Goal: Information Seeking & Learning: Learn about a topic

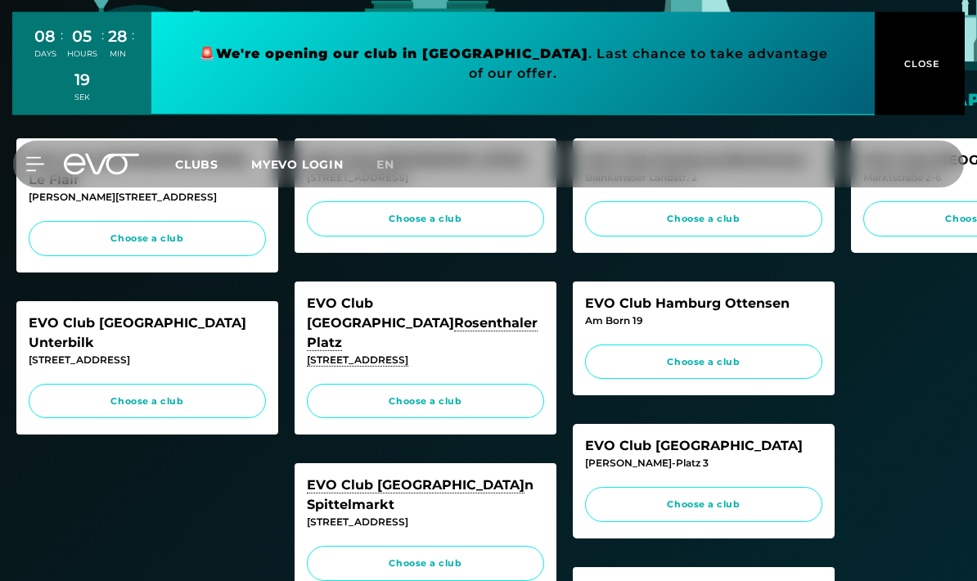
scroll to position [434, 0]
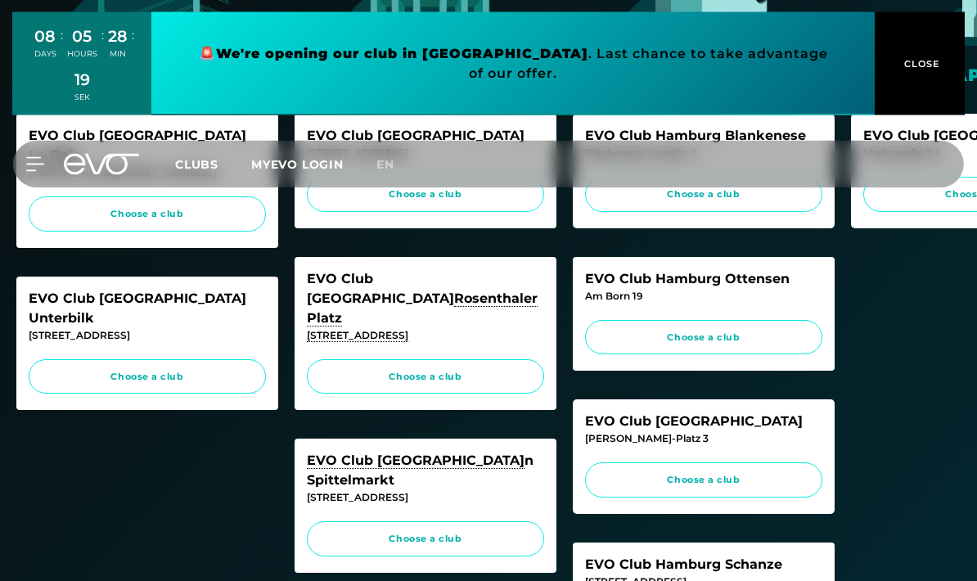
click at [468, 522] on link "Choose a club" at bounding box center [425, 539] width 237 height 35
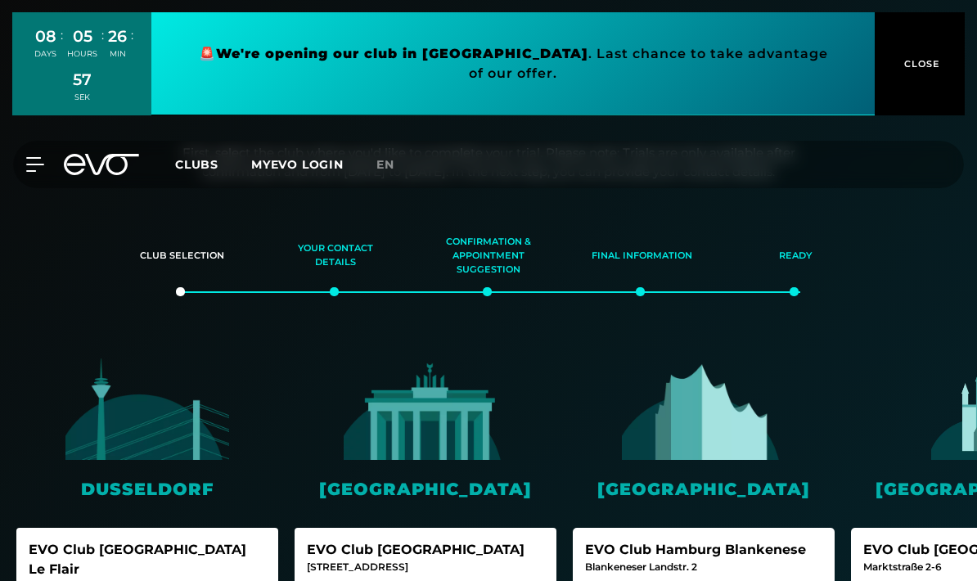
scroll to position [0, 0]
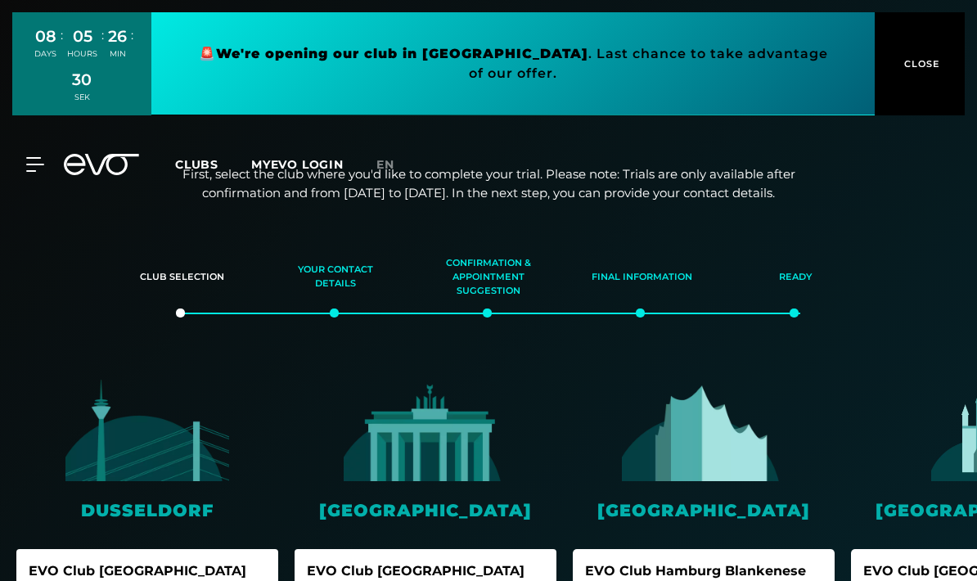
click at [891, 72] on button "CLOSE" at bounding box center [919, 63] width 90 height 103
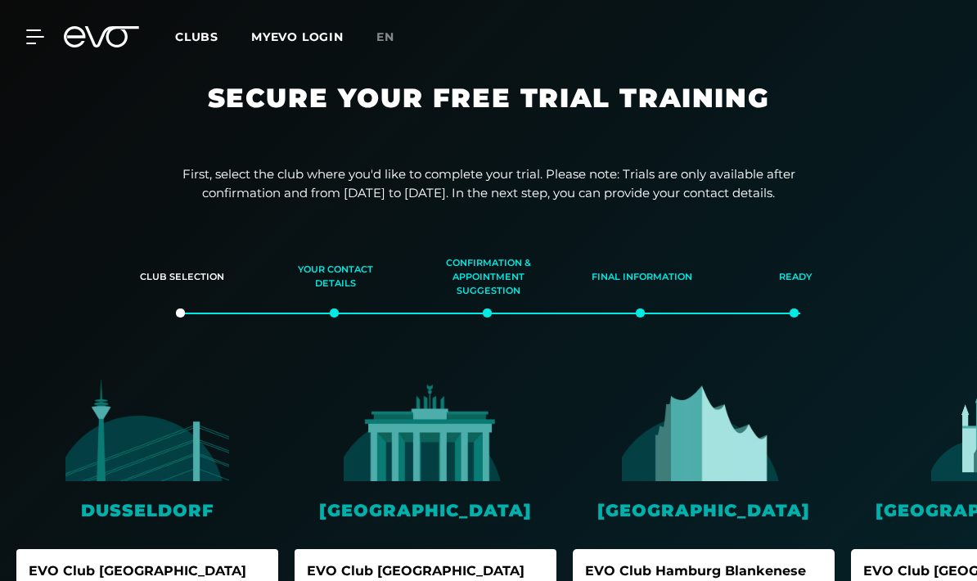
click at [184, 43] on font "Clubs" at bounding box center [196, 36] width 43 height 15
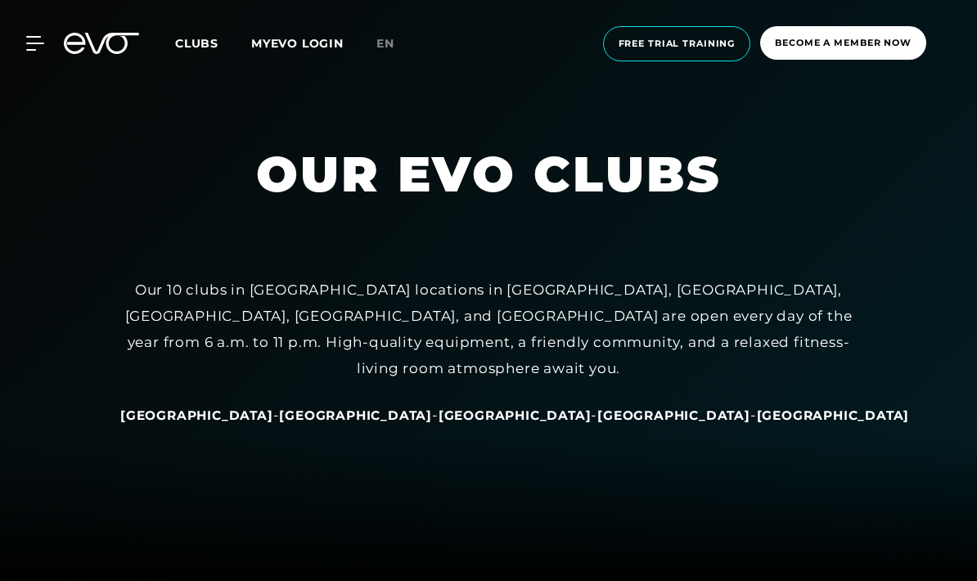
click at [712, 40] on font "Free trial training" at bounding box center [676, 43] width 117 height 11
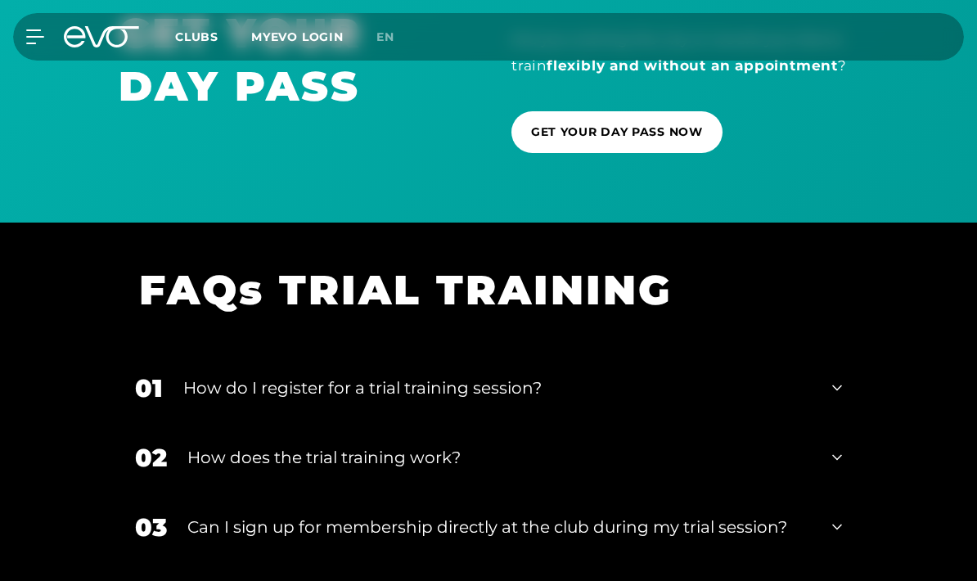
scroll to position [1824, 0]
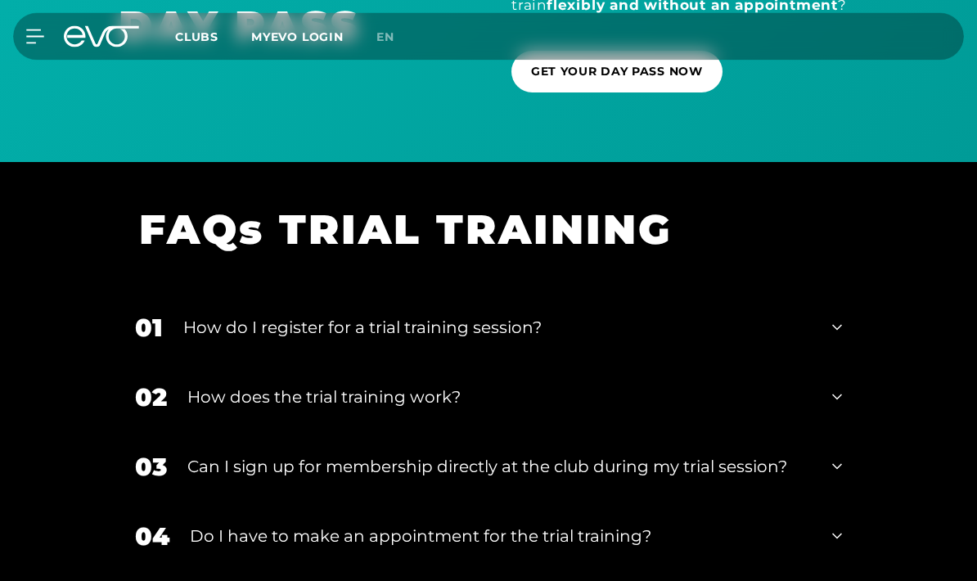
click at [842, 416] on div "02 How does the trial training work?" at bounding box center [488, 398] width 739 height 70
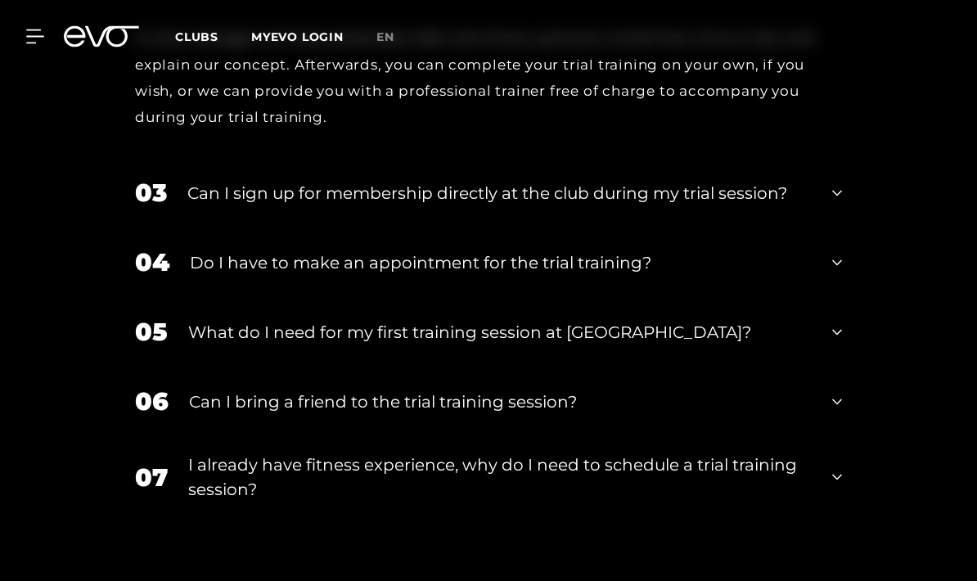
scroll to position [2312, 0]
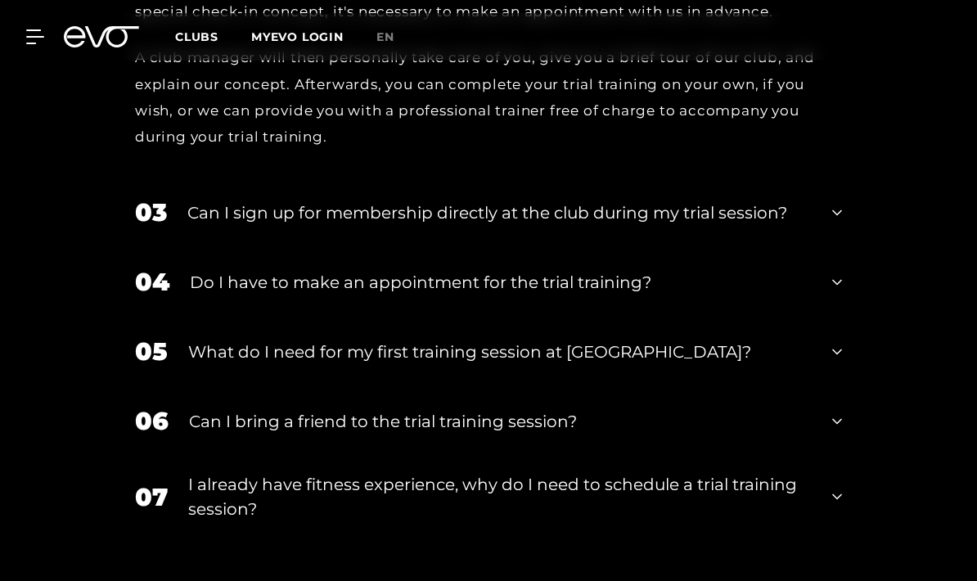
click at [828, 291] on div "04 Do I have to make an appointment for the trial training?" at bounding box center [488, 282] width 739 height 70
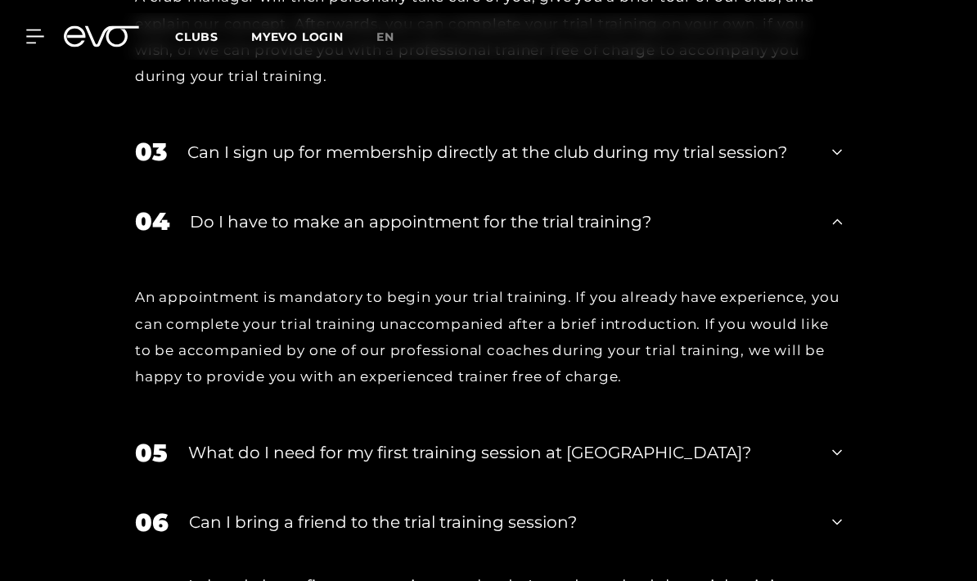
click at [830, 469] on div "05 What do I need for my first training session at [GEOGRAPHIC_DATA]?" at bounding box center [488, 454] width 739 height 70
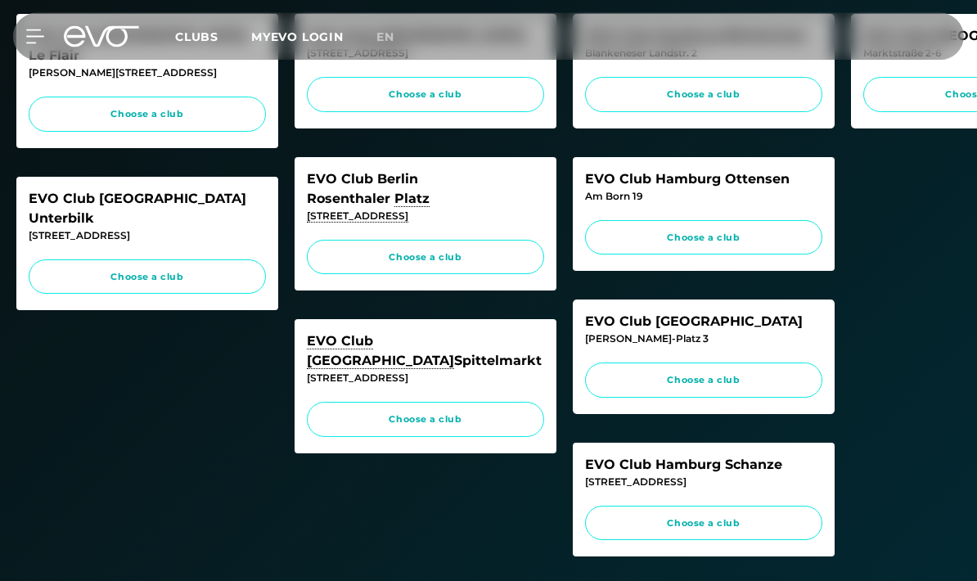
scroll to position [527, 0]
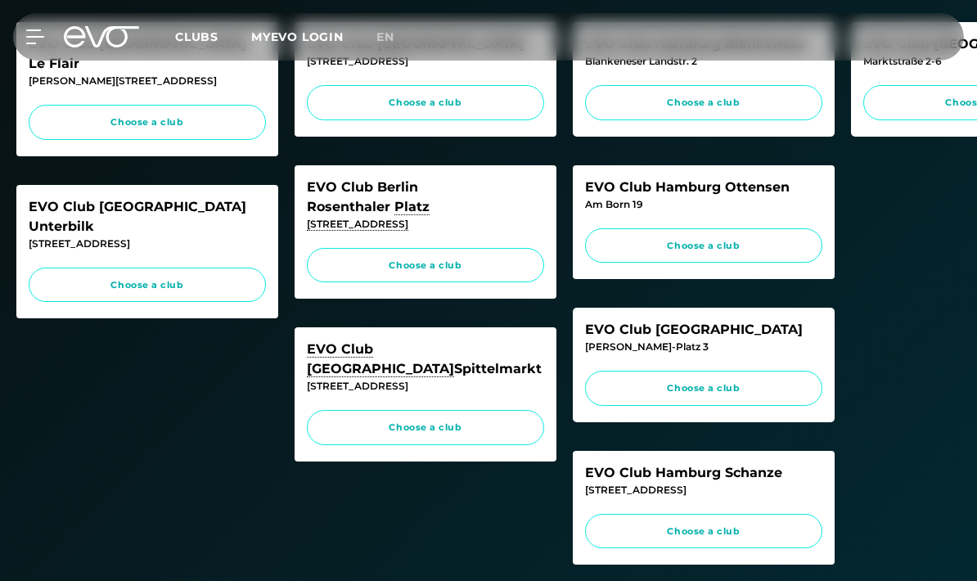
click at [472, 410] on link "Choose a club" at bounding box center [425, 427] width 237 height 35
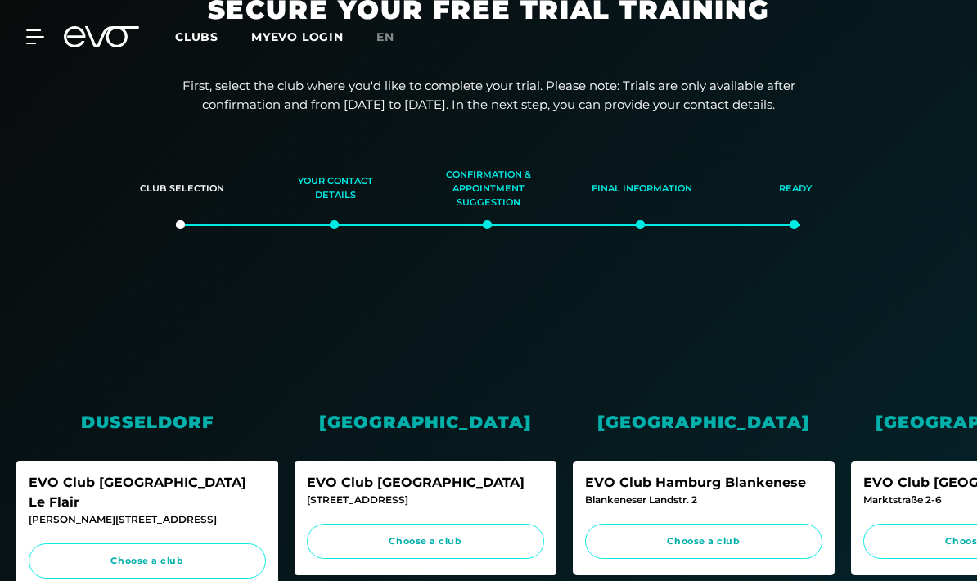
scroll to position [0, 0]
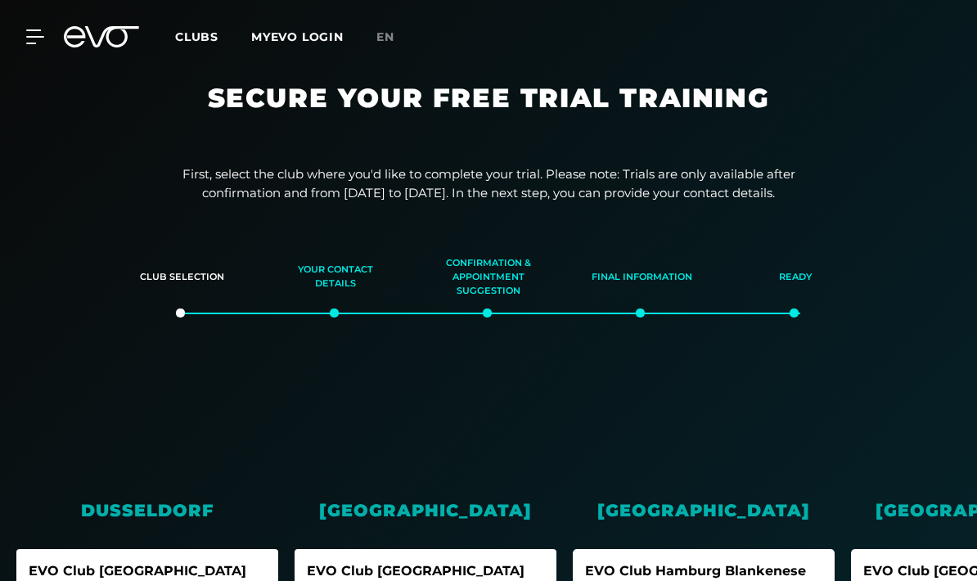
click at [38, 39] on icon at bounding box center [35, 36] width 18 height 15
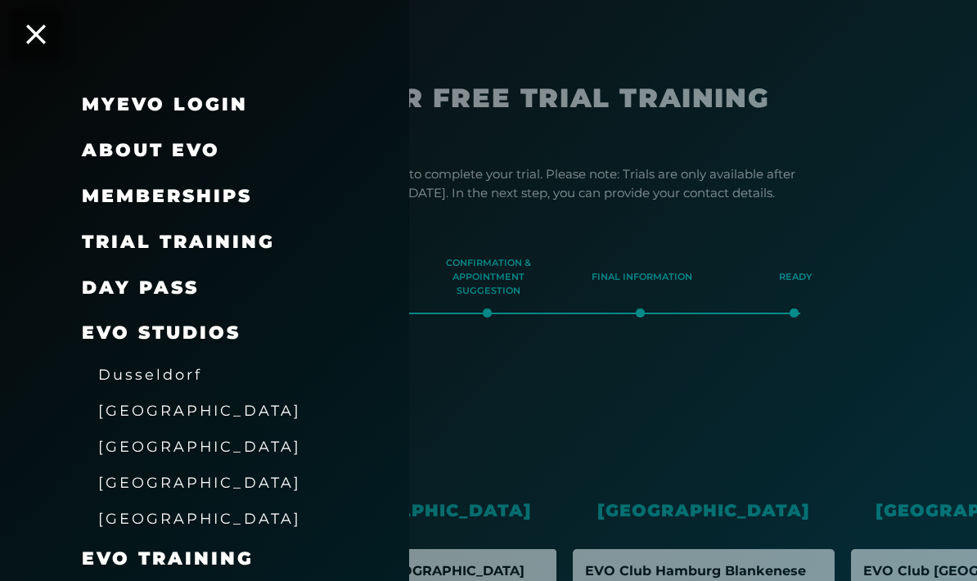
click at [111, 204] on font "Memberships" at bounding box center [167, 196] width 170 height 22
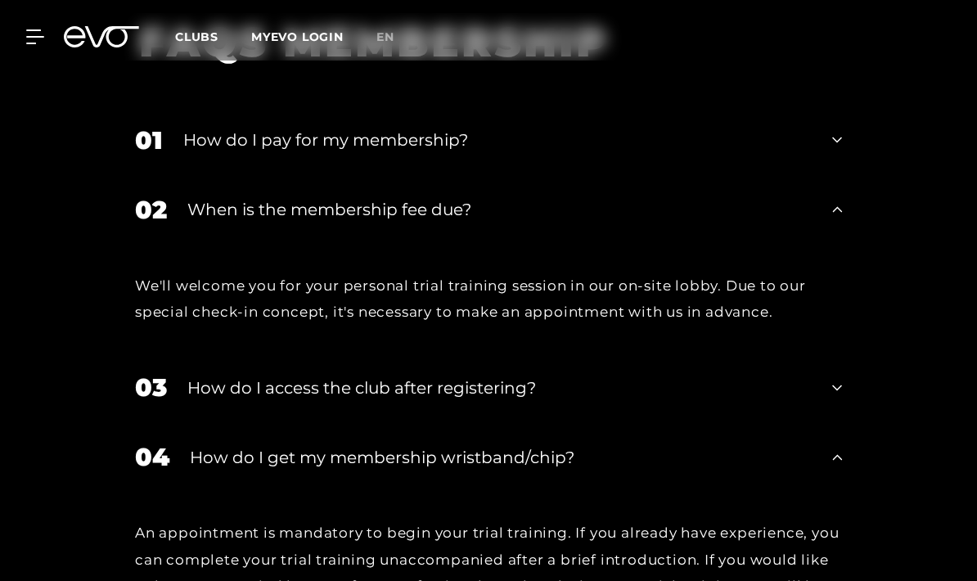
scroll to position [2340, 0]
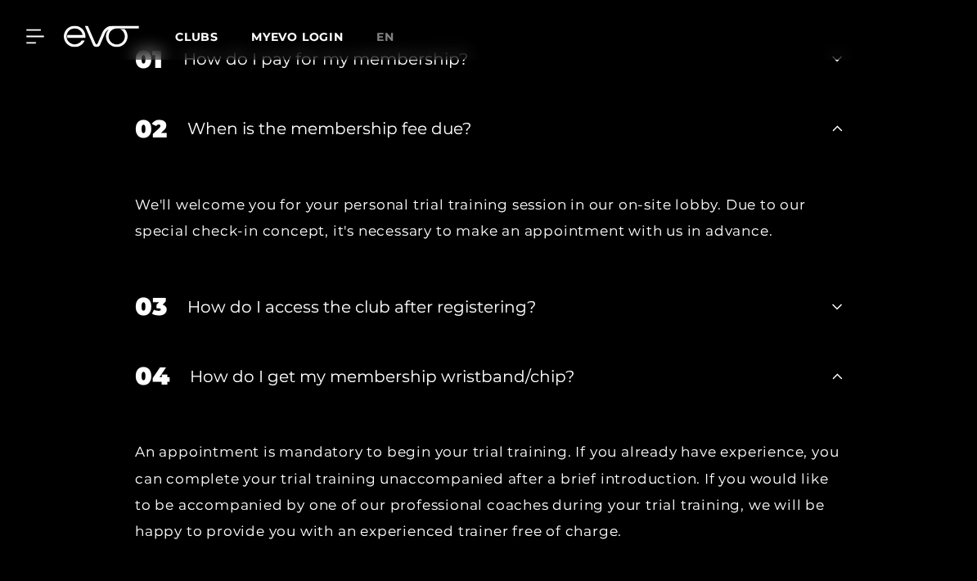
click at [838, 411] on div "04 How do I get my membership wristband/chip?" at bounding box center [488, 377] width 739 height 70
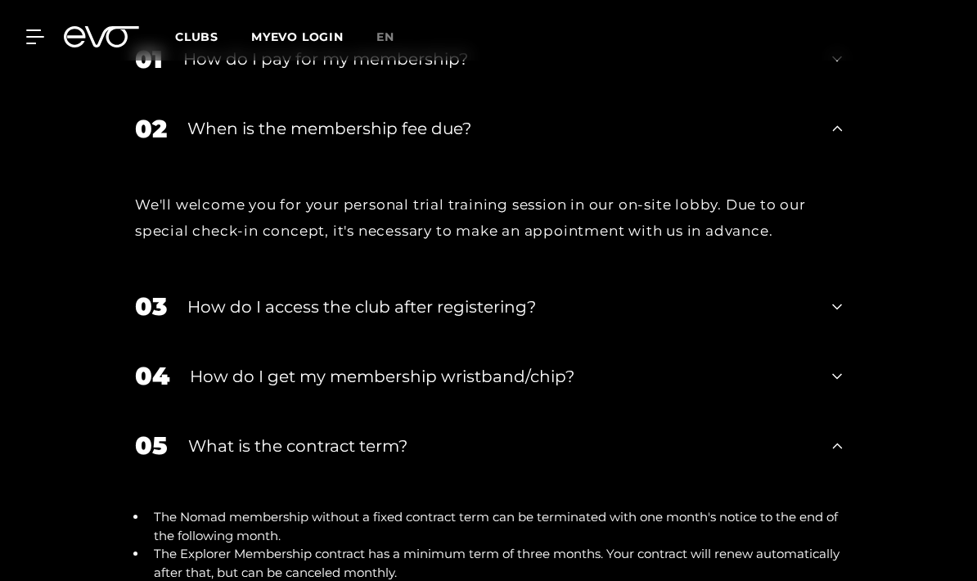
click at [833, 386] on icon at bounding box center [837, 376] width 10 height 20
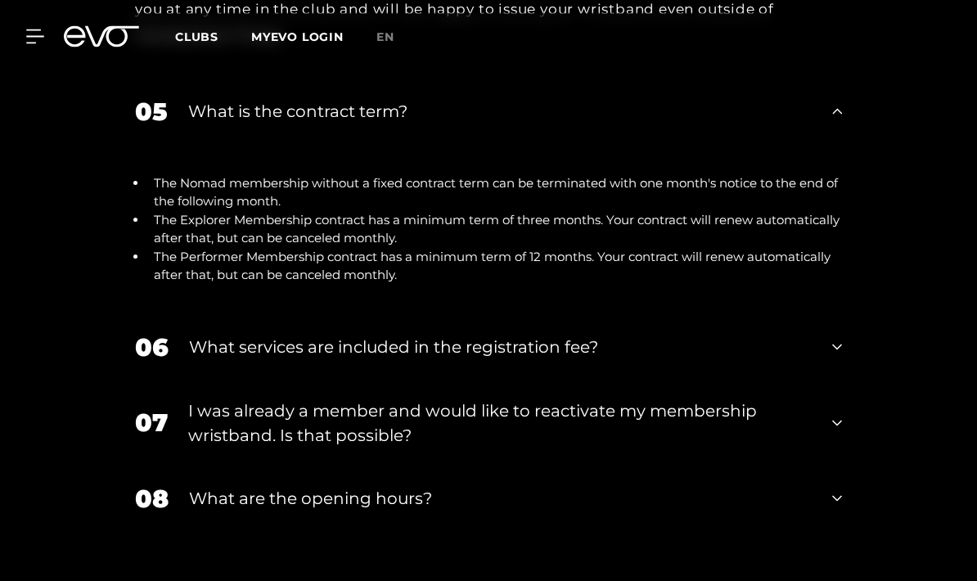
scroll to position [2942, 0]
click at [838, 382] on div "06 What services are included in the registration fee?" at bounding box center [488, 347] width 739 height 70
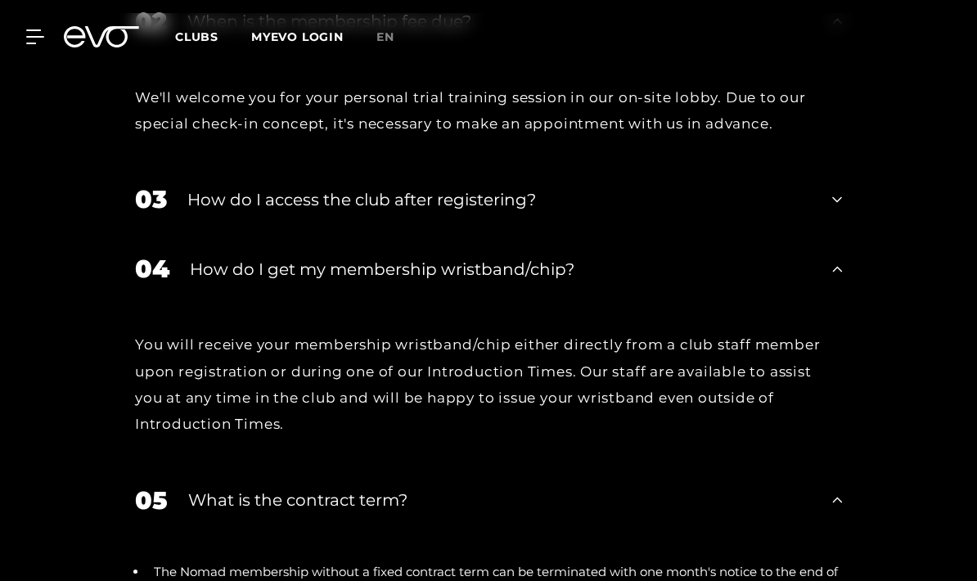
scroll to position [2572, 0]
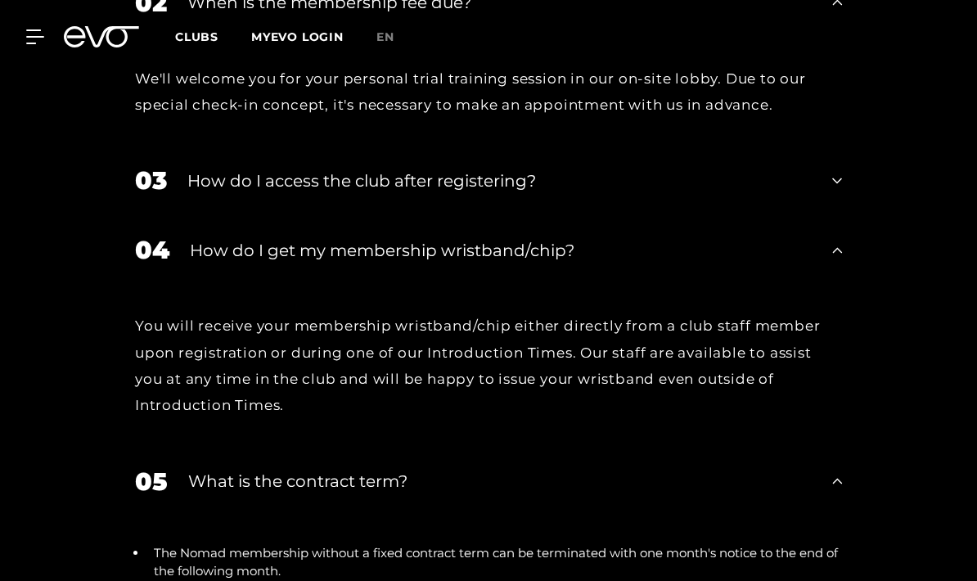
click at [835, 191] on icon at bounding box center [837, 181] width 10 height 20
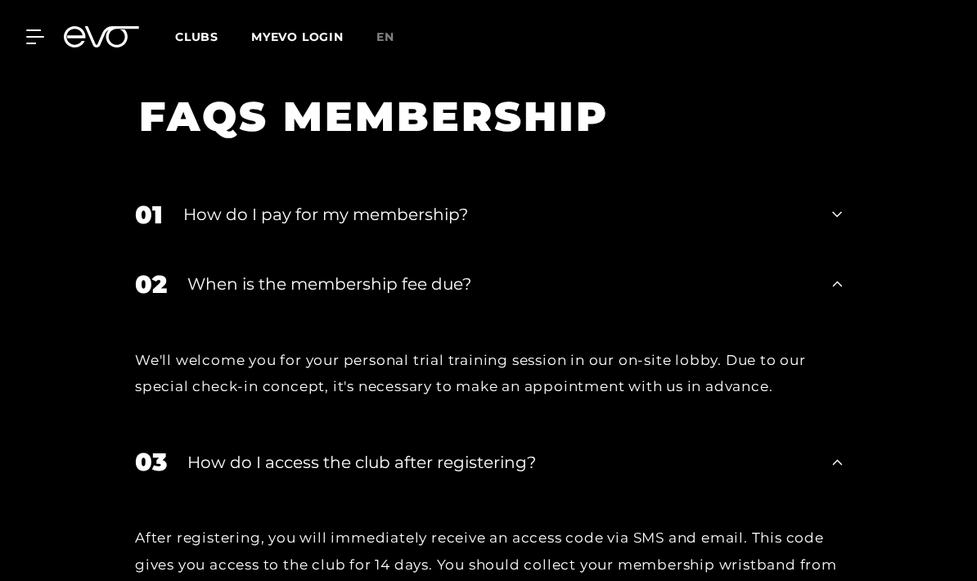
scroll to position [2288, 0]
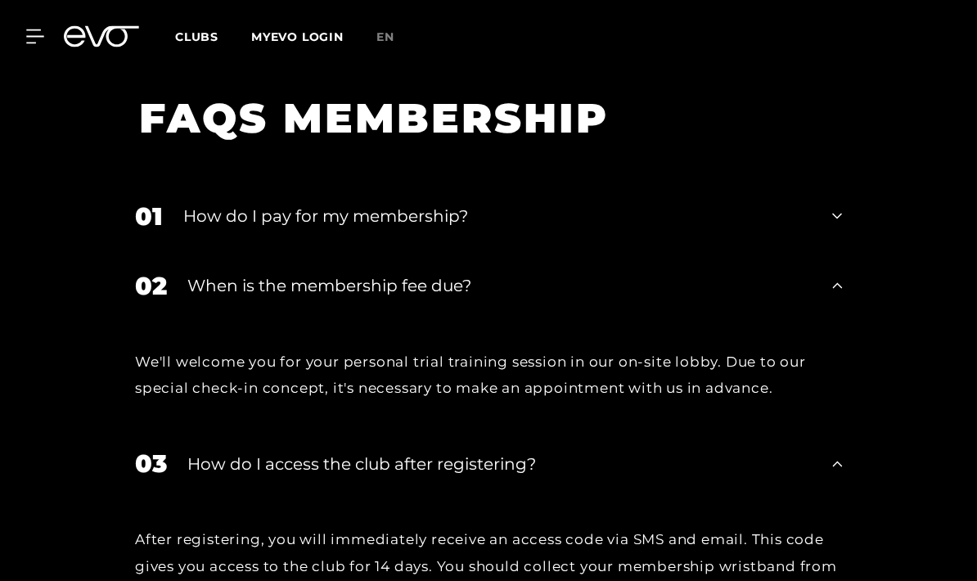
click at [833, 227] on icon at bounding box center [837, 217] width 10 height 20
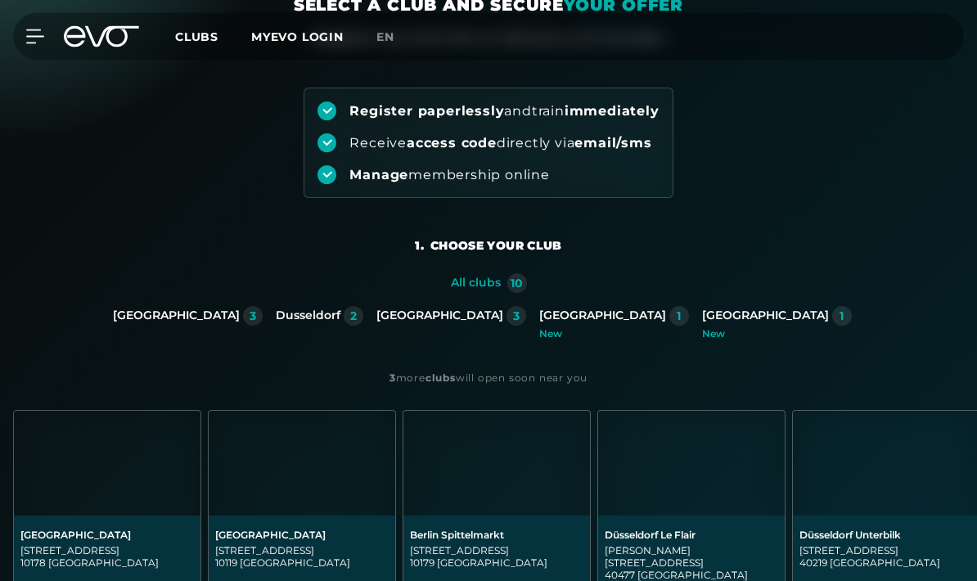
scroll to position [0, 0]
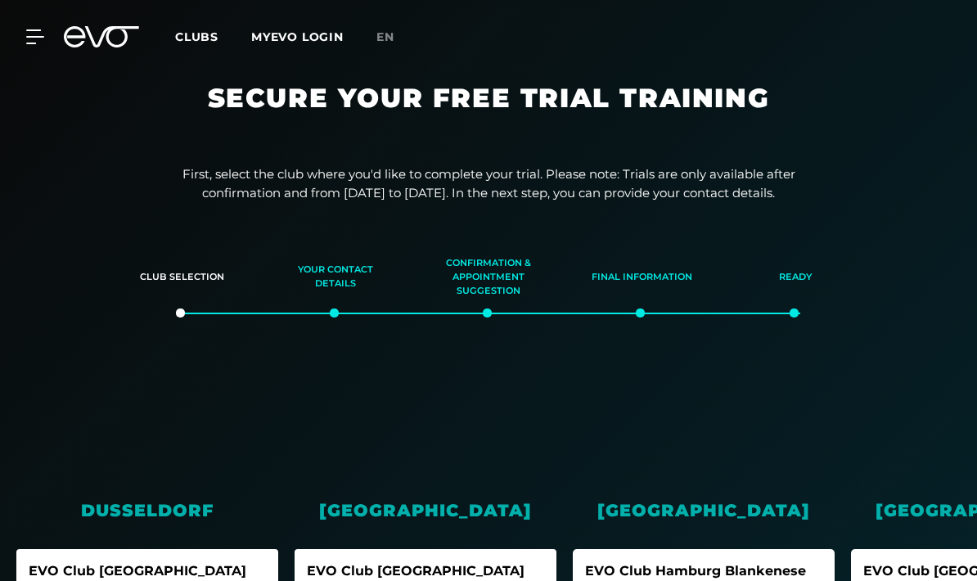
click at [38, 43] on icon at bounding box center [34, 36] width 17 height 13
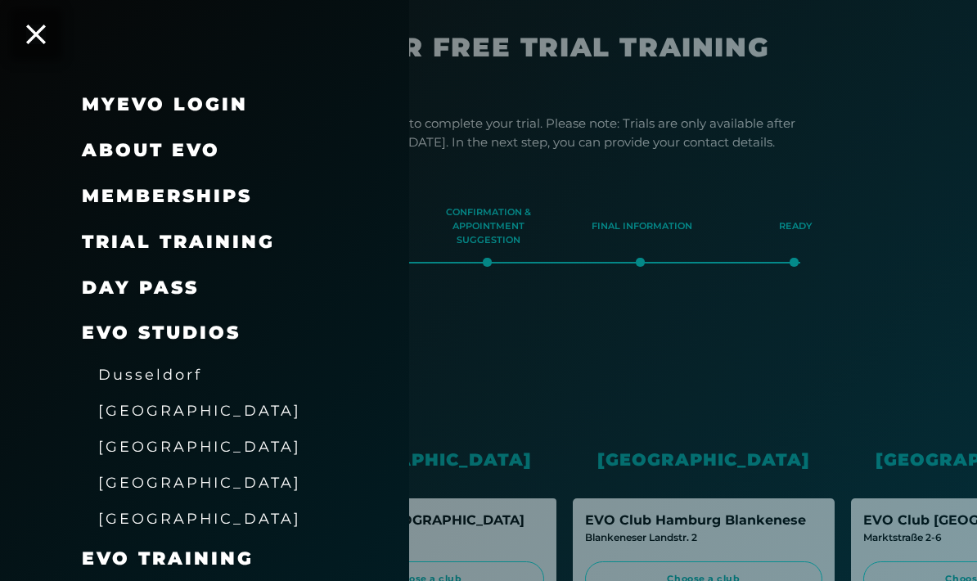
click at [110, 203] on font "Memberships" at bounding box center [167, 196] width 170 height 22
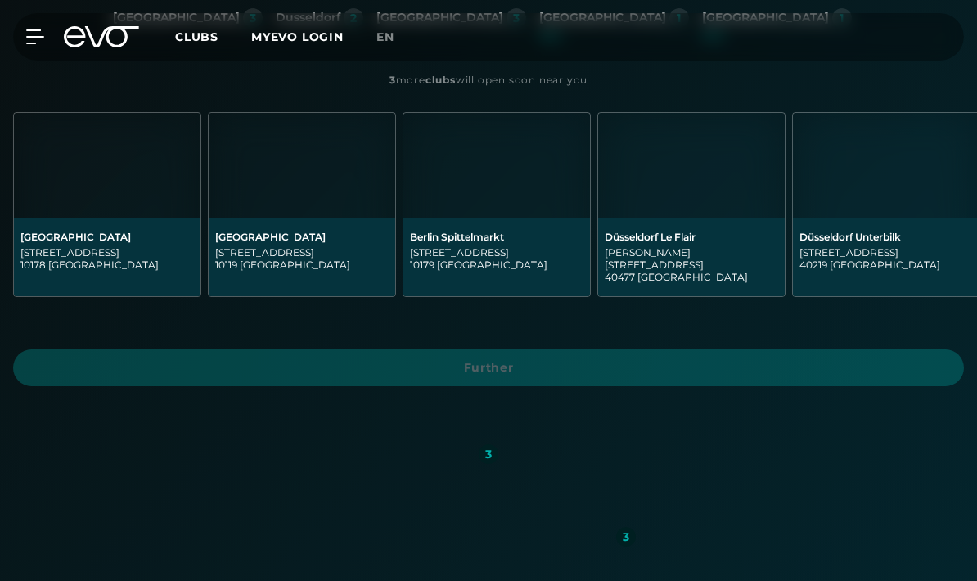
scroll to position [425, 0]
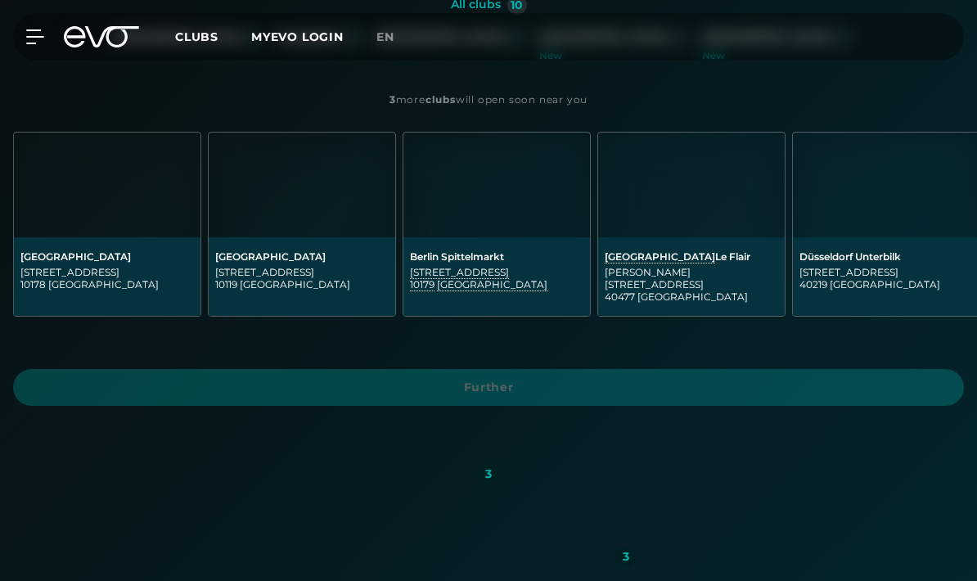
click at [486, 272] on div "[STREET_ADDRESS]" at bounding box center [496, 278] width 173 height 25
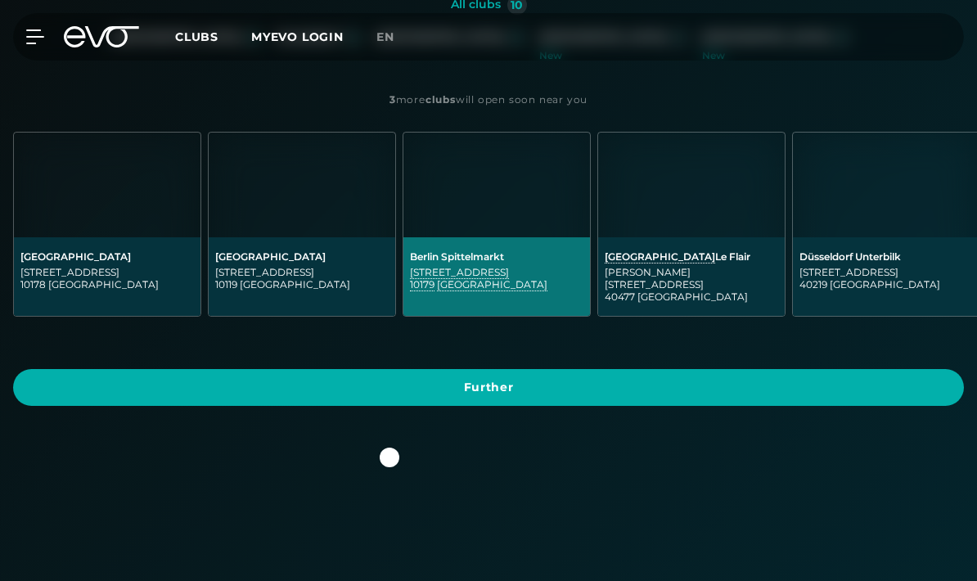
click at [529, 379] on span "Further" at bounding box center [488, 387] width 911 height 17
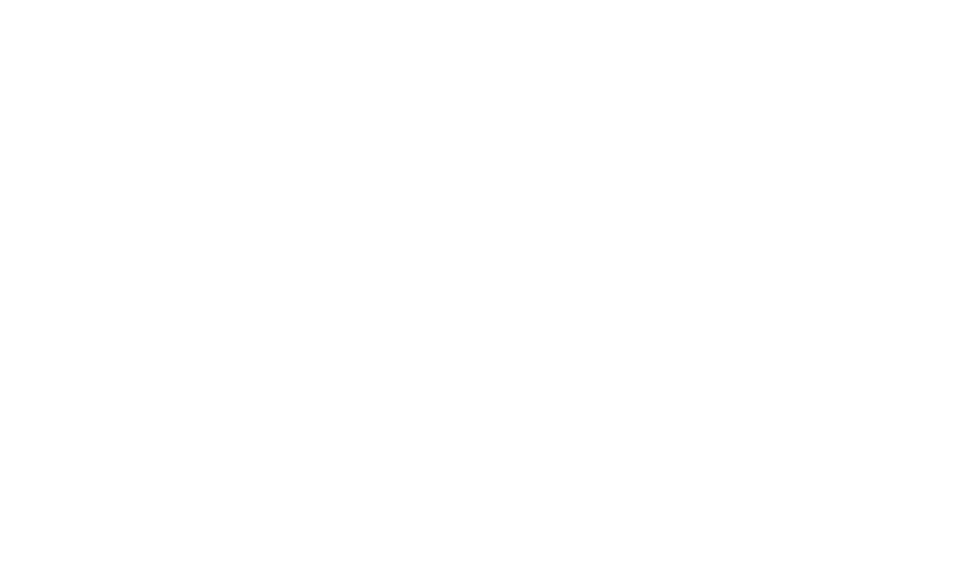
scroll to position [0, 0]
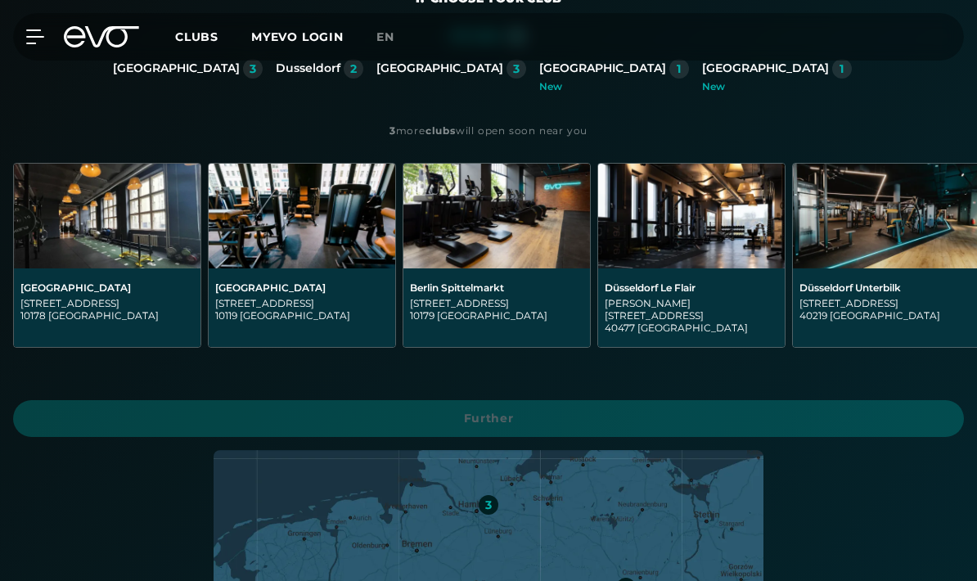
scroll to position [388, 0]
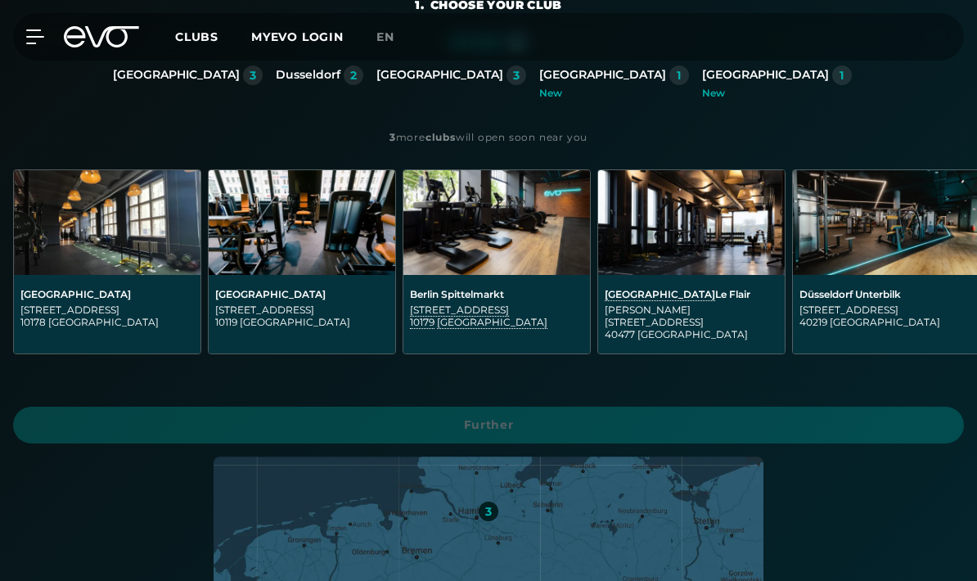
click at [516, 308] on div "[STREET_ADDRESS]" at bounding box center [496, 315] width 173 height 25
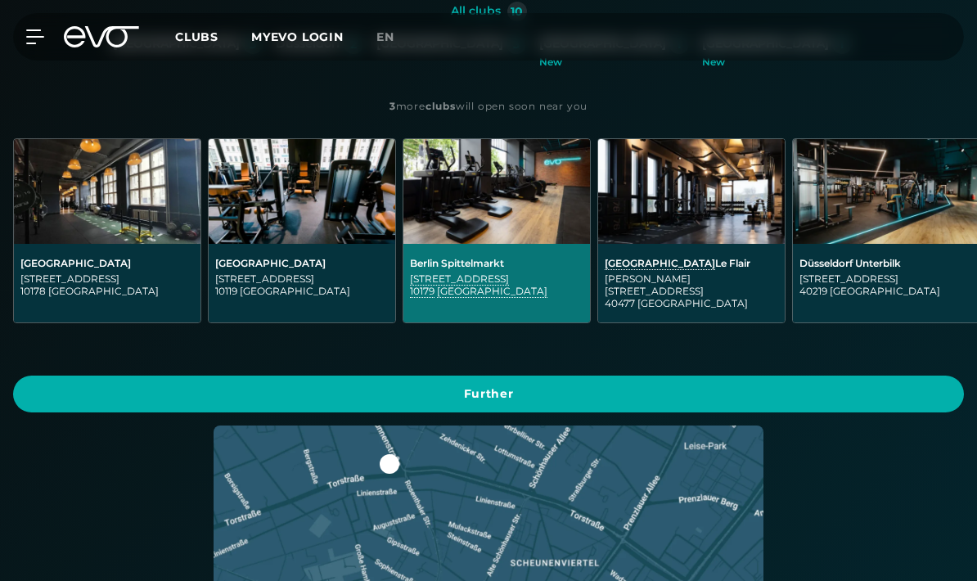
scroll to position [433, 0]
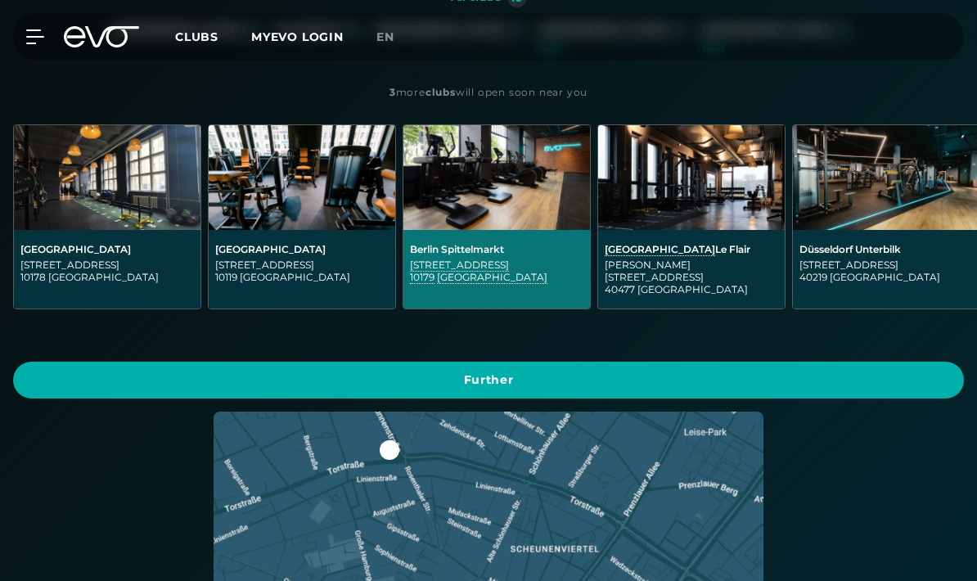
click at [811, 362] on span "Further" at bounding box center [488, 380] width 950 height 37
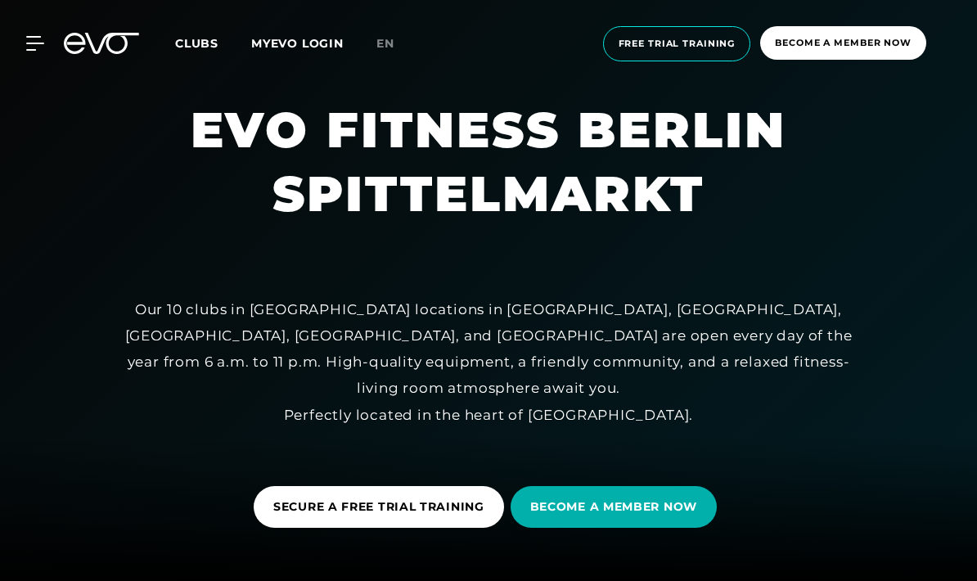
click at [705, 38] on font "Free trial training" at bounding box center [676, 43] width 117 height 11
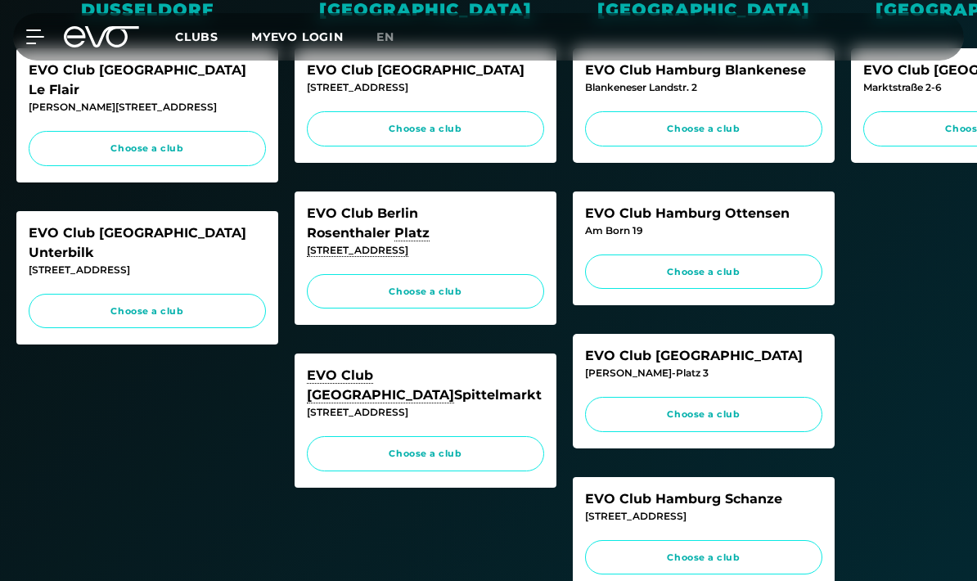
scroll to position [523, 0]
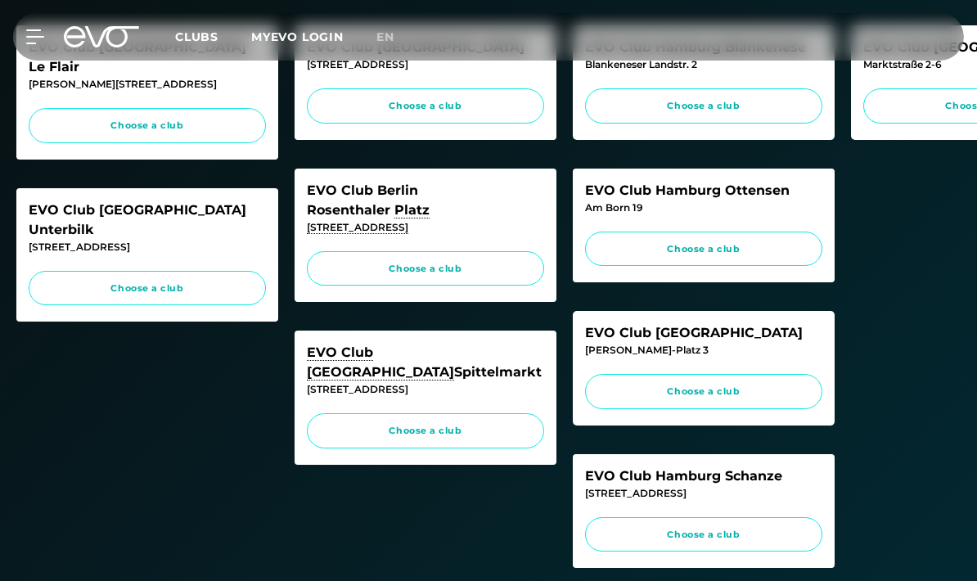
click at [465, 424] on span "Choose a club" at bounding box center [425, 431] width 206 height 14
